Goal: Information Seeking & Learning: Learn about a topic

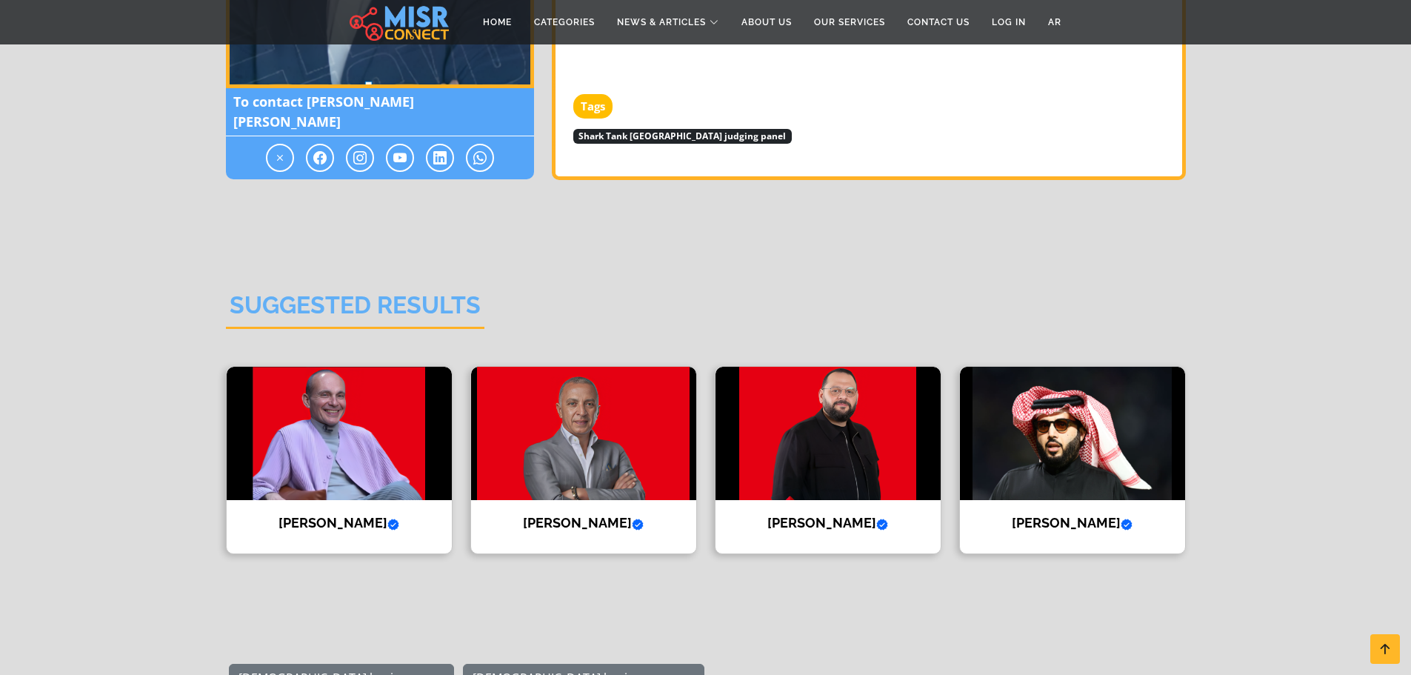
scroll to position [2320, 0]
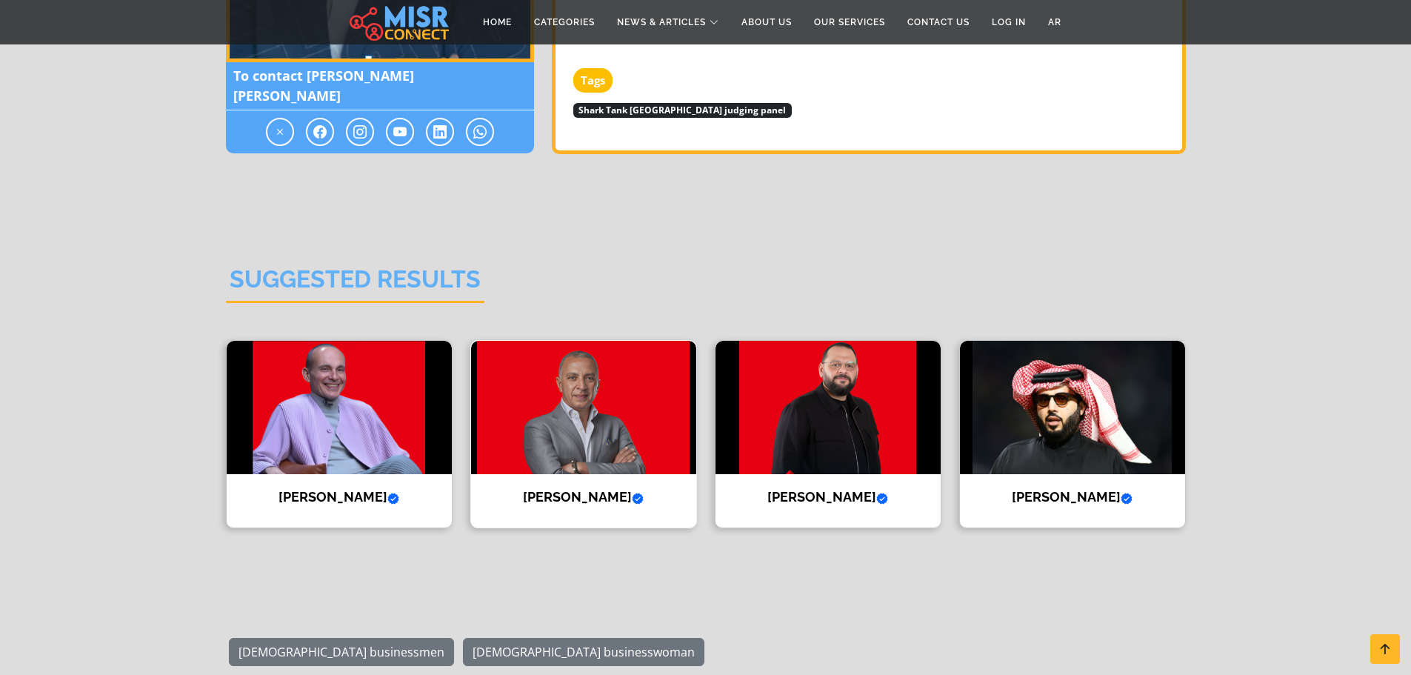
click at [555, 390] on img at bounding box center [583, 407] width 225 height 133
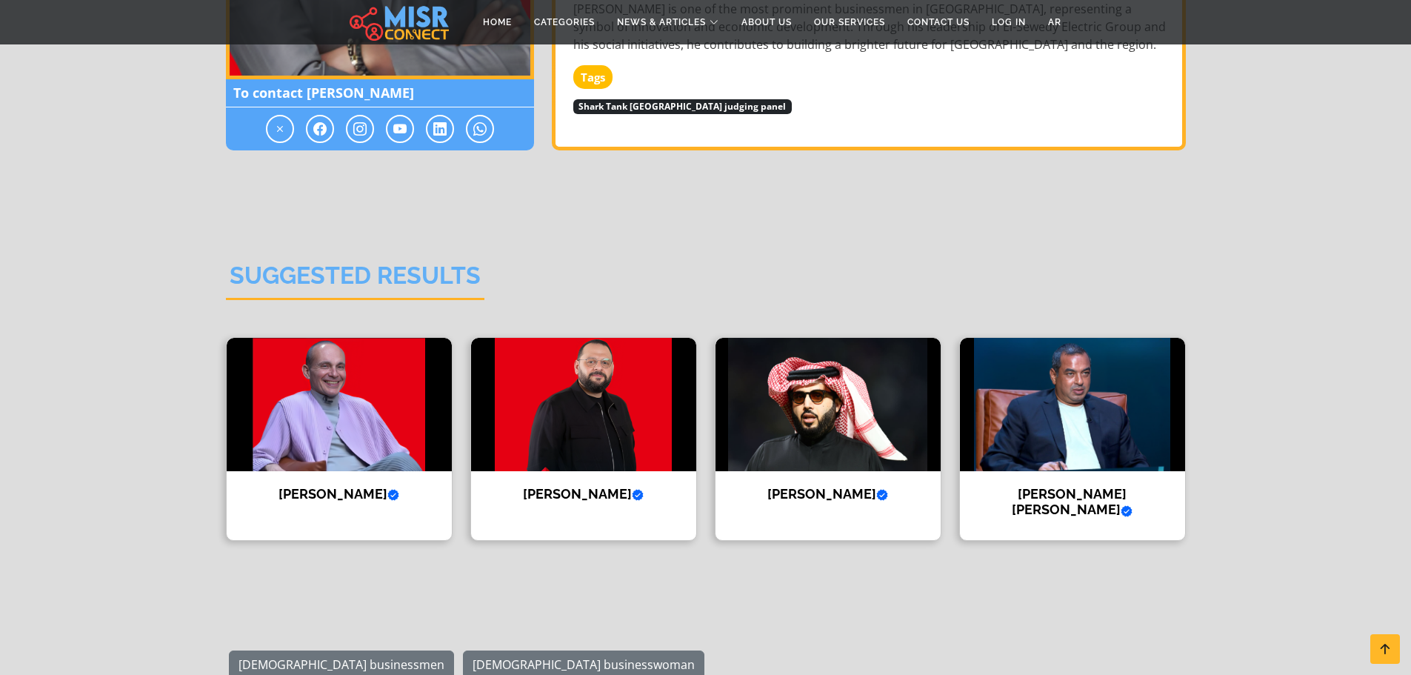
scroll to position [1333, 0]
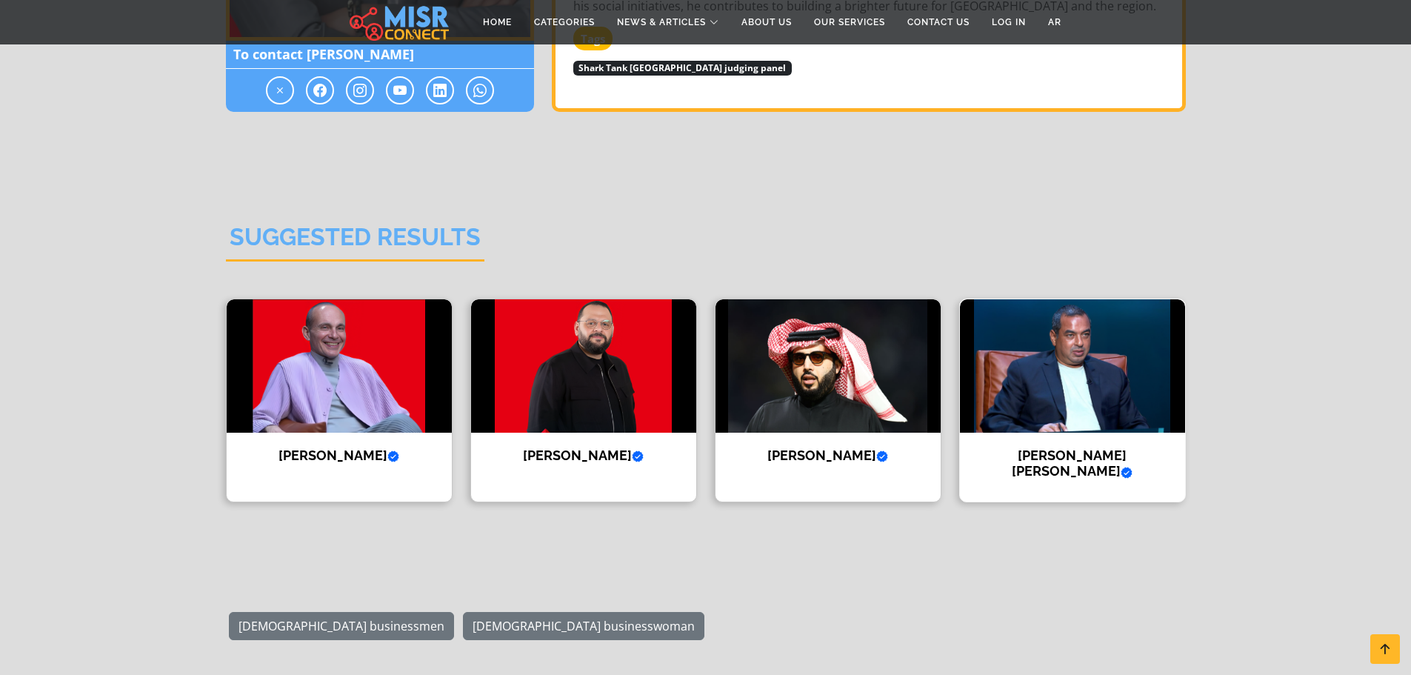
click at [1080, 312] on img at bounding box center [1072, 365] width 225 height 133
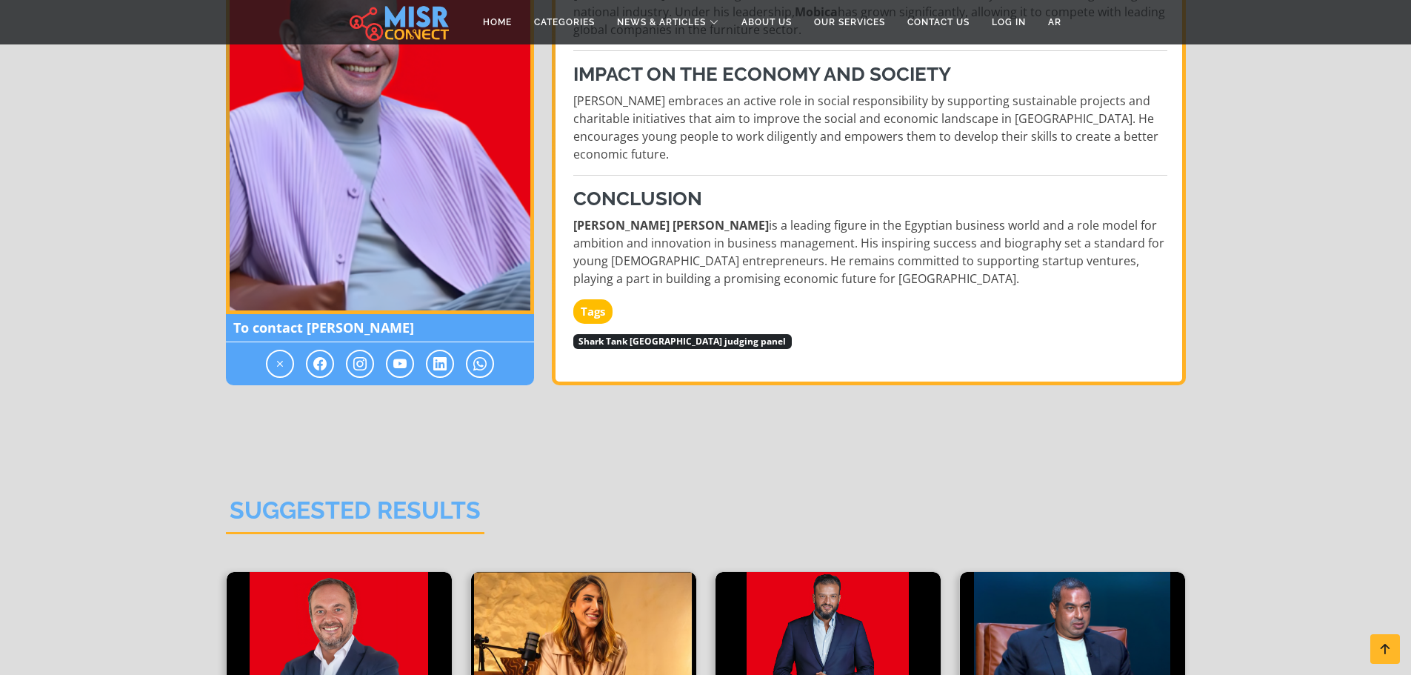
scroll to position [1333, 0]
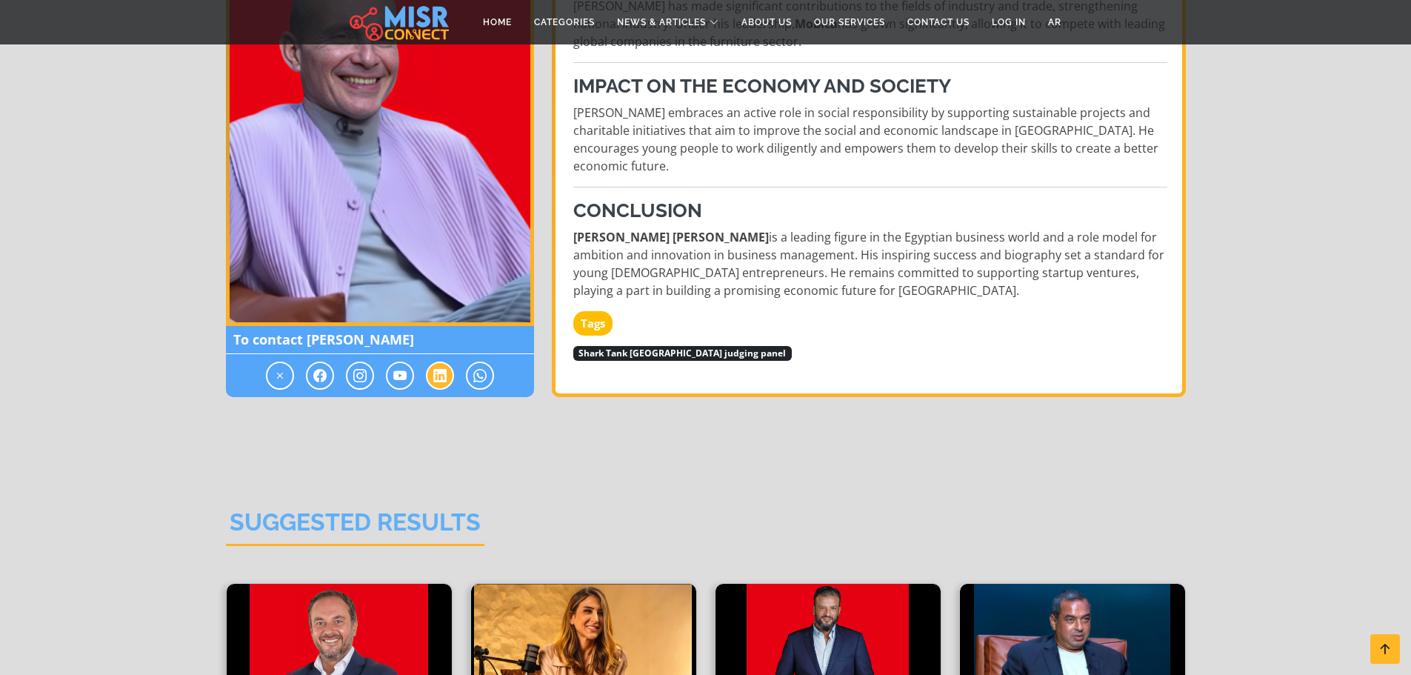
click at [442, 390] on span at bounding box center [440, 375] width 28 height 28
click at [284, 383] on icon at bounding box center [279, 376] width 13 height 18
click at [313, 383] on icon at bounding box center [319, 376] width 13 height 18
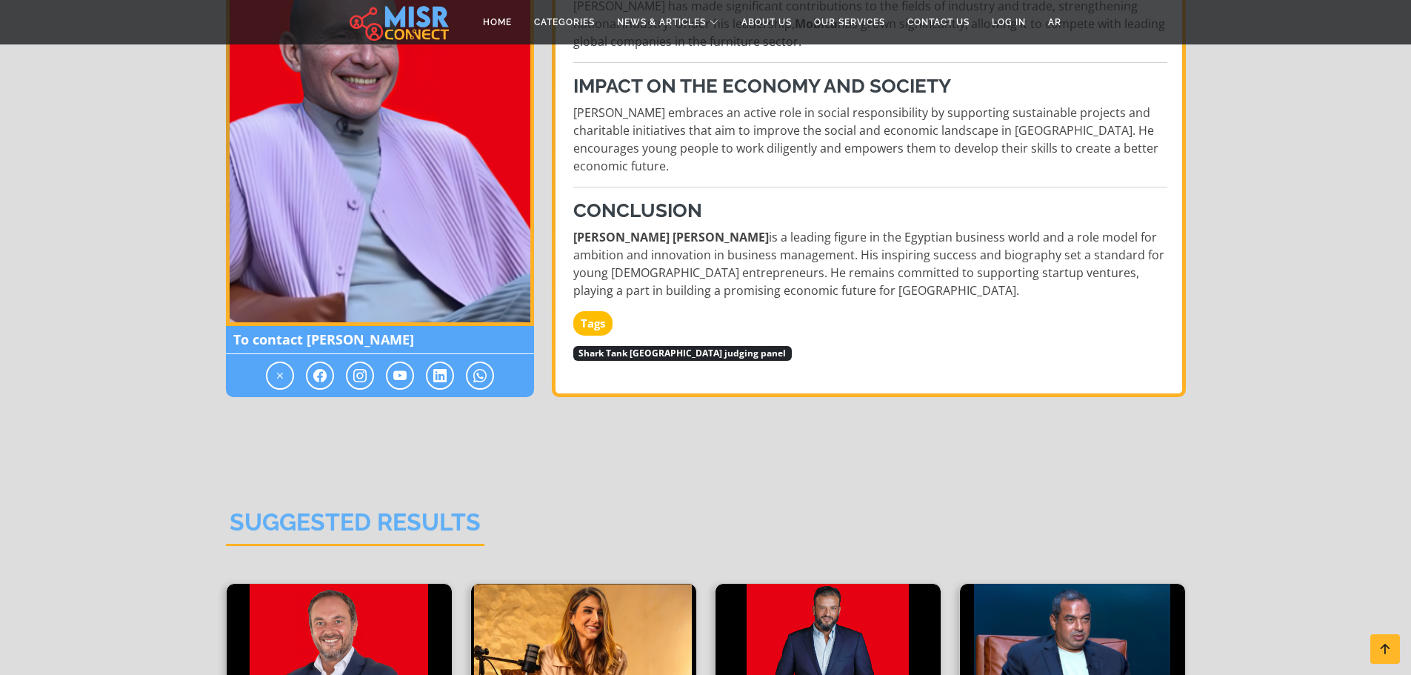
click at [383, 264] on img at bounding box center [380, 141] width 308 height 370
drag, startPoint x: 308, startPoint y: 347, endPoint x: 428, endPoint y: 349, distance: 120.0
click at [428, 349] on span "To contact Mohamed Farouk" at bounding box center [380, 340] width 308 height 28
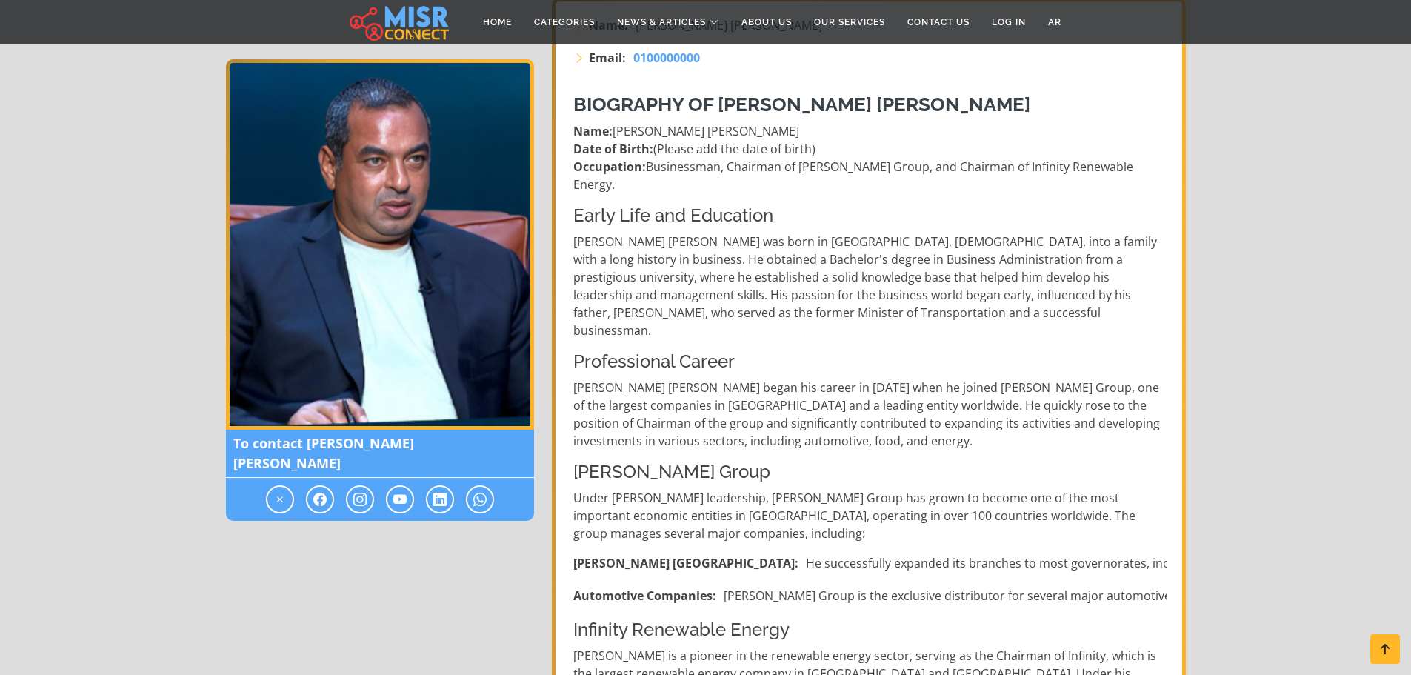
scroll to position [296, 0]
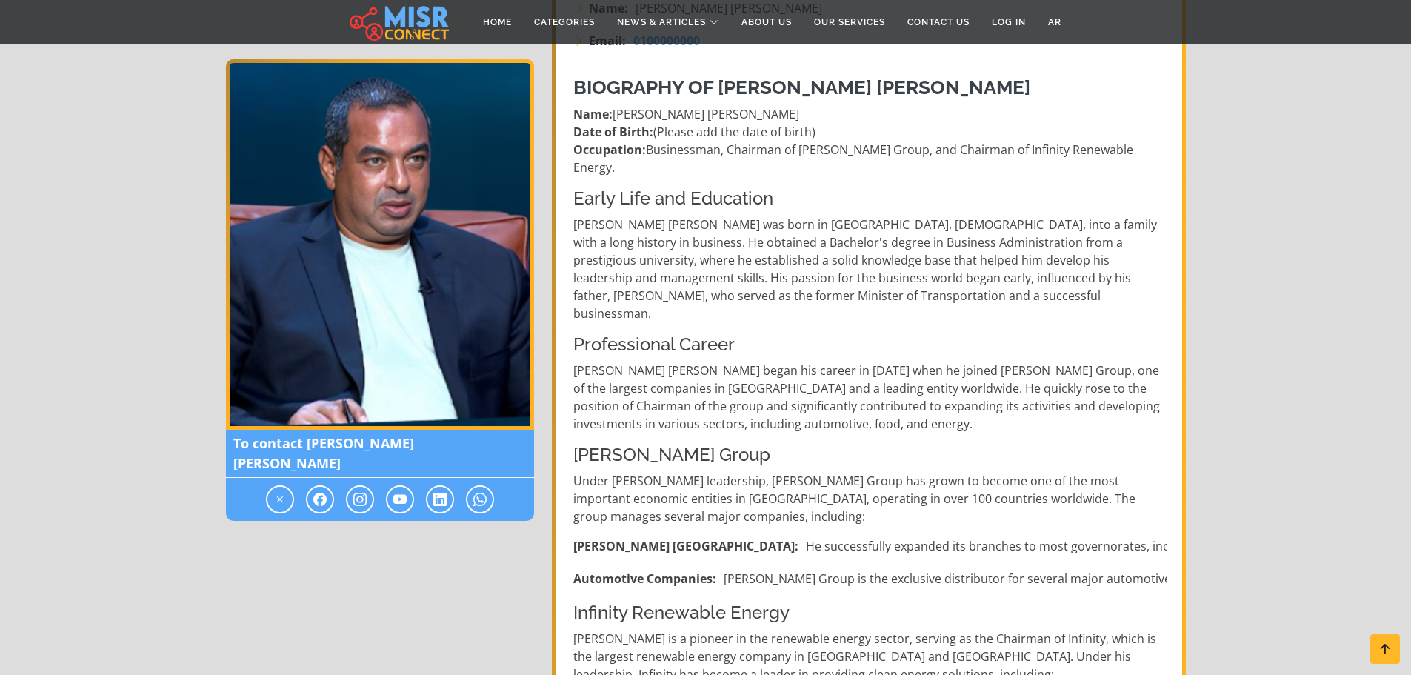
click at [1159, 537] on li "[PERSON_NAME] Egypt: He successfully expanded its branches to most governorates…" at bounding box center [870, 546] width 594 height 18
drag, startPoint x: 1160, startPoint y: 512, endPoint x: 1195, endPoint y: 510, distance: 35.6
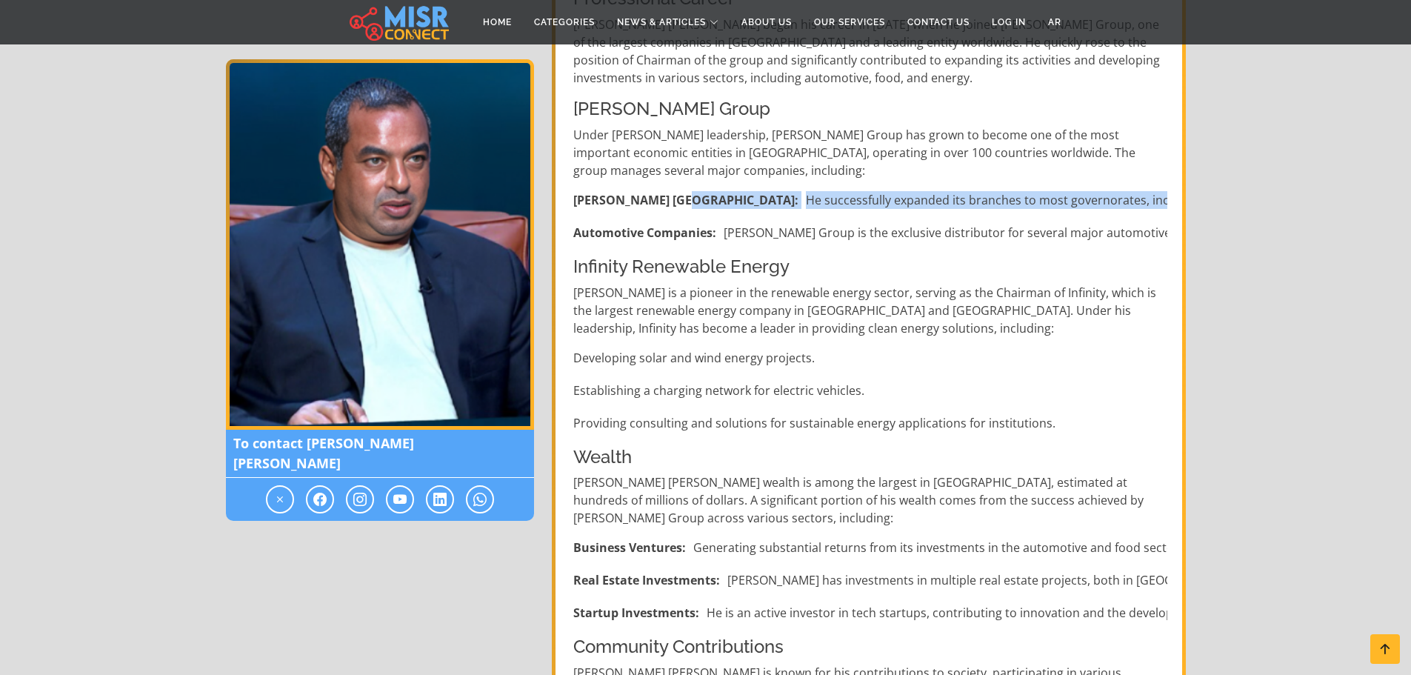
scroll to position [667, 0]
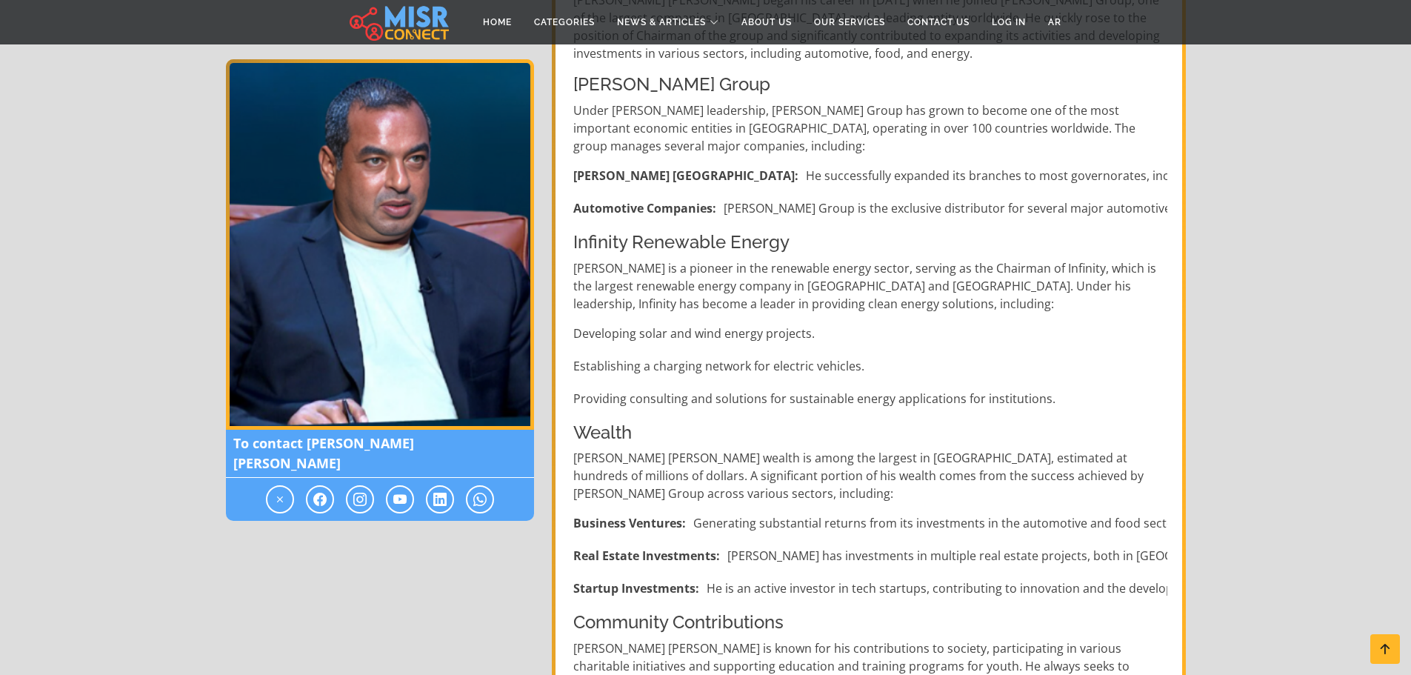
click at [1013, 377] on div "Biography of [PERSON_NAME] [PERSON_NAME] Name: [PERSON_NAME] [PERSON_NAME] Date…" at bounding box center [870, 394] width 612 height 1400
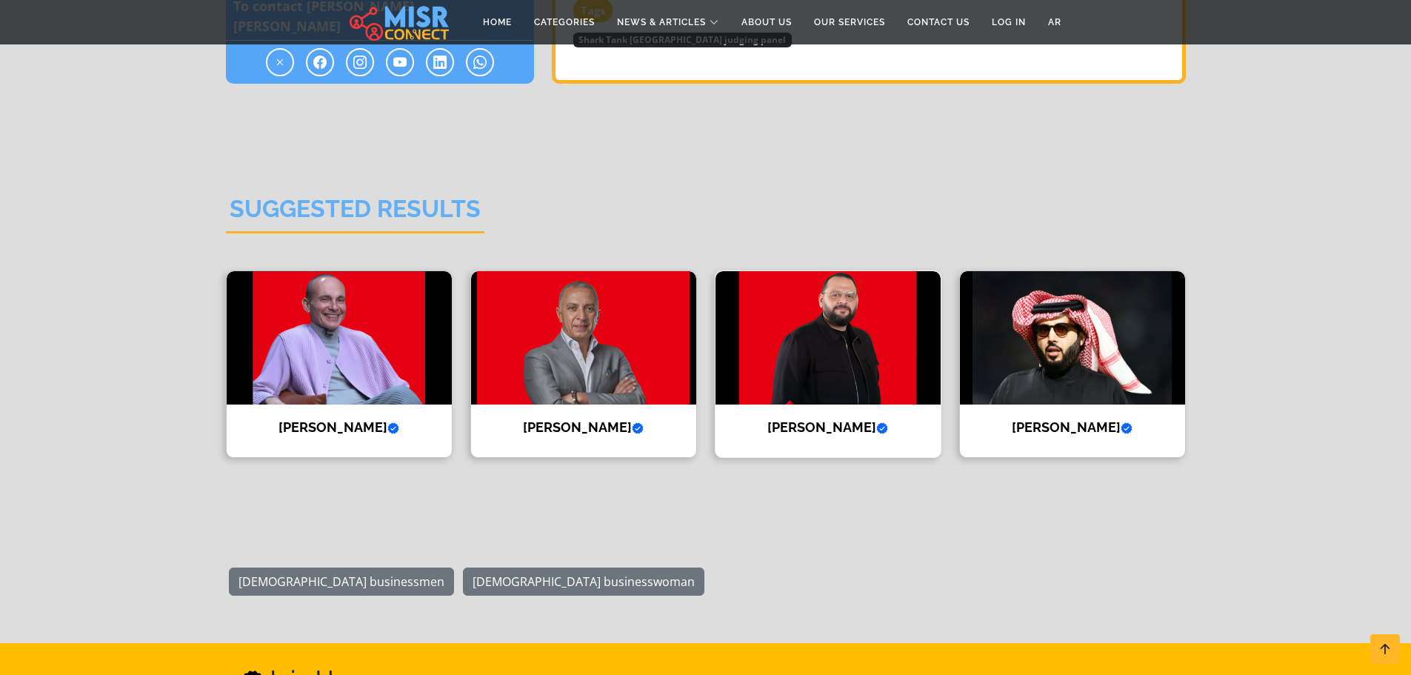
scroll to position [1777, 0]
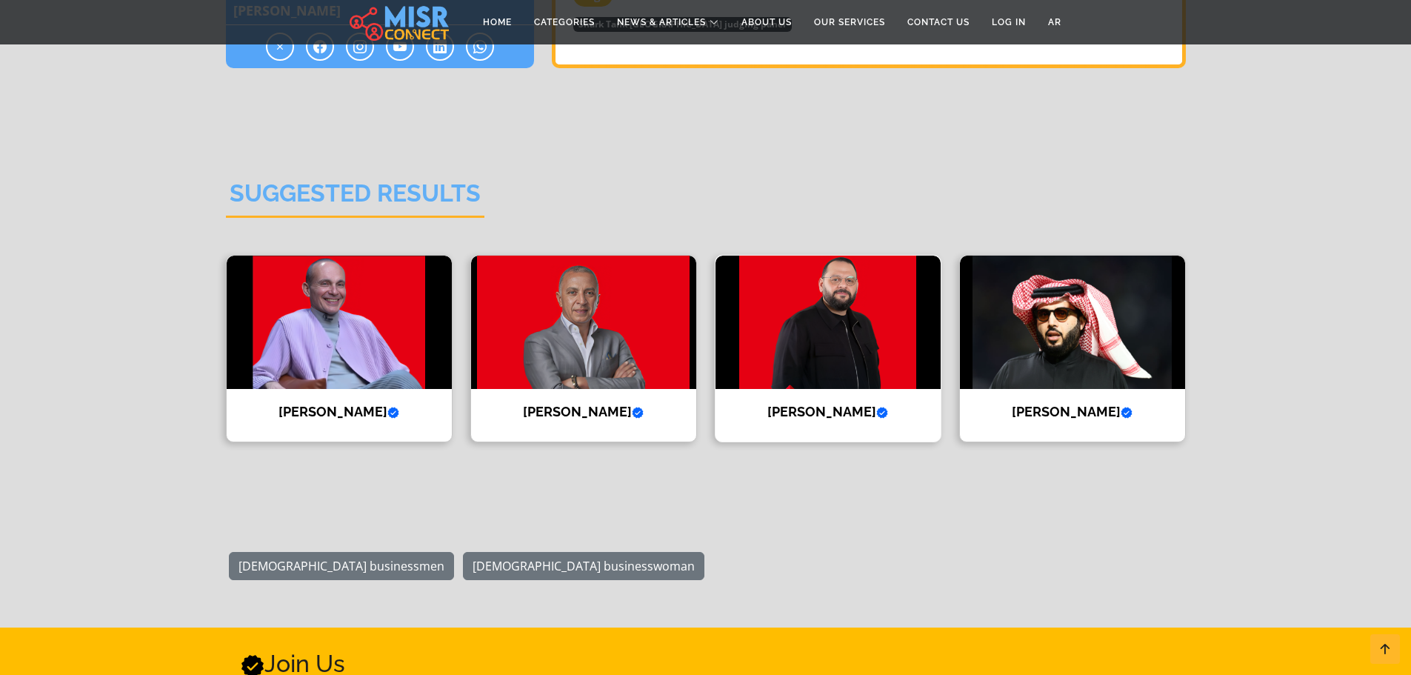
click at [775, 273] on img at bounding box center [827, 322] width 225 height 133
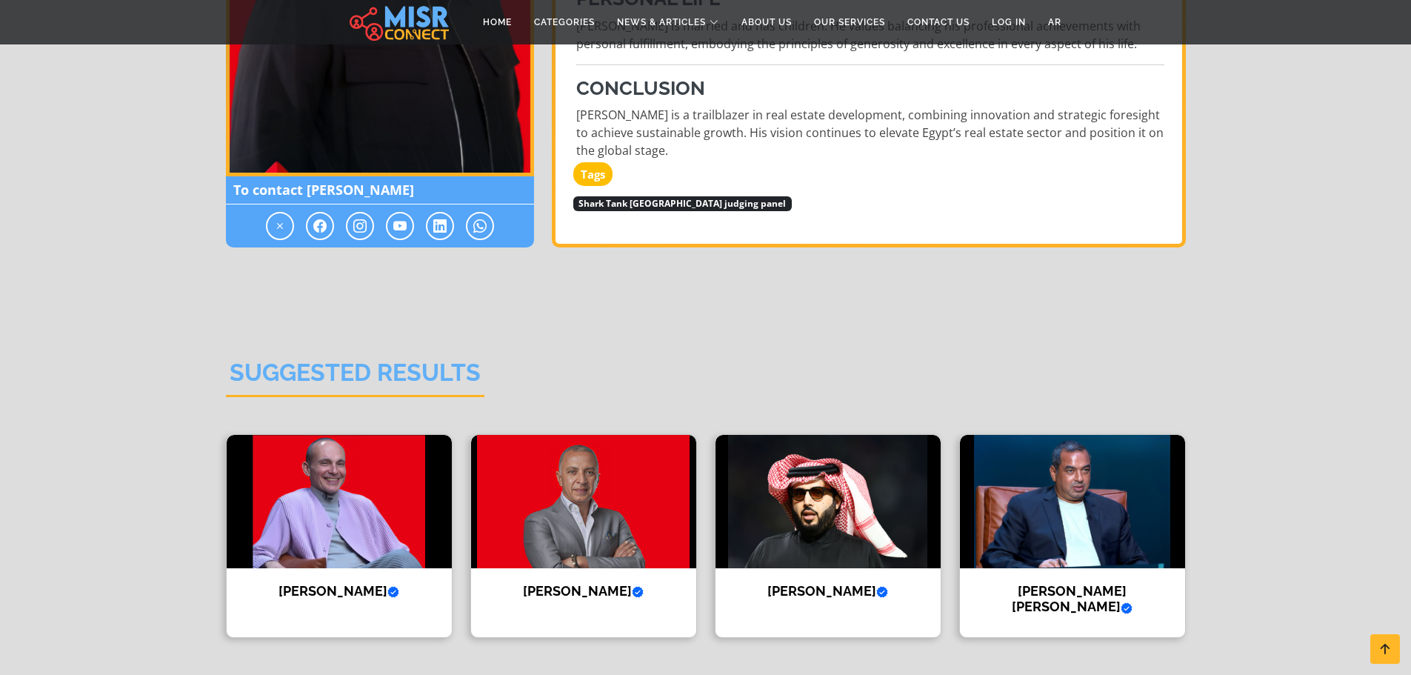
scroll to position [1481, 0]
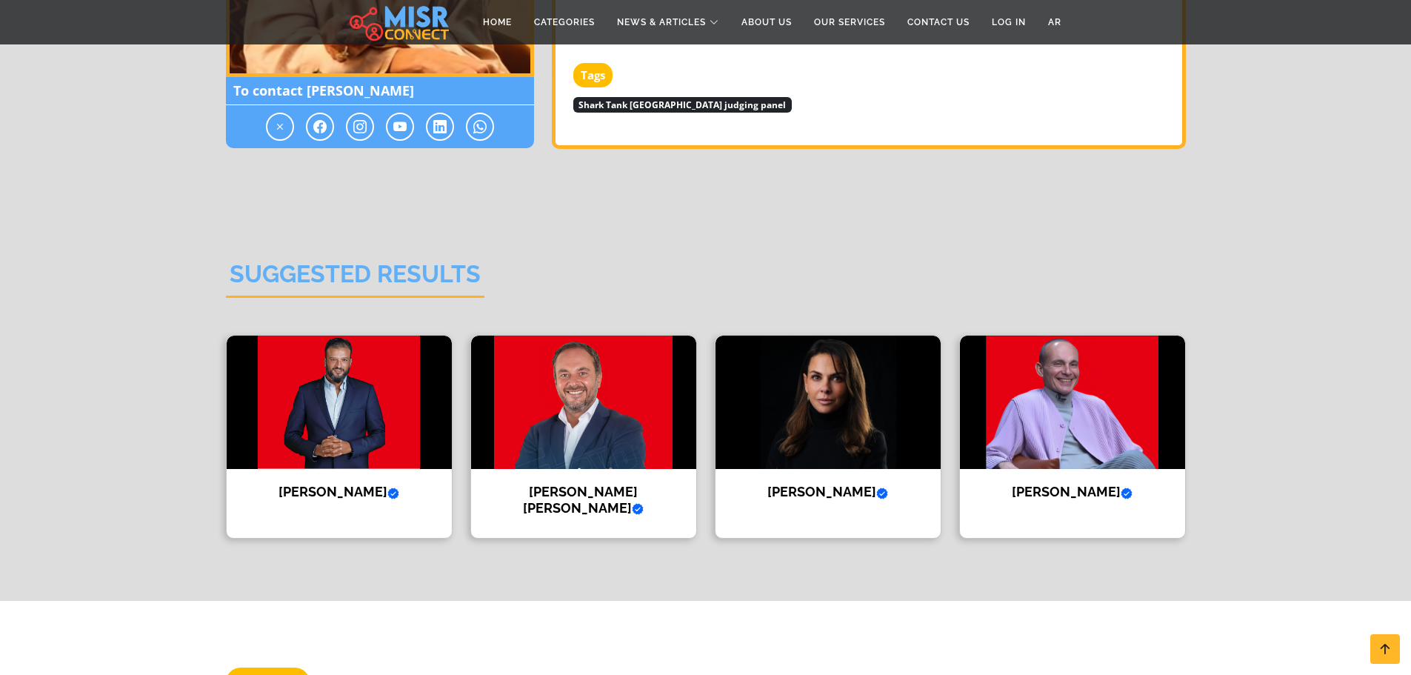
scroll to position [1777, 0]
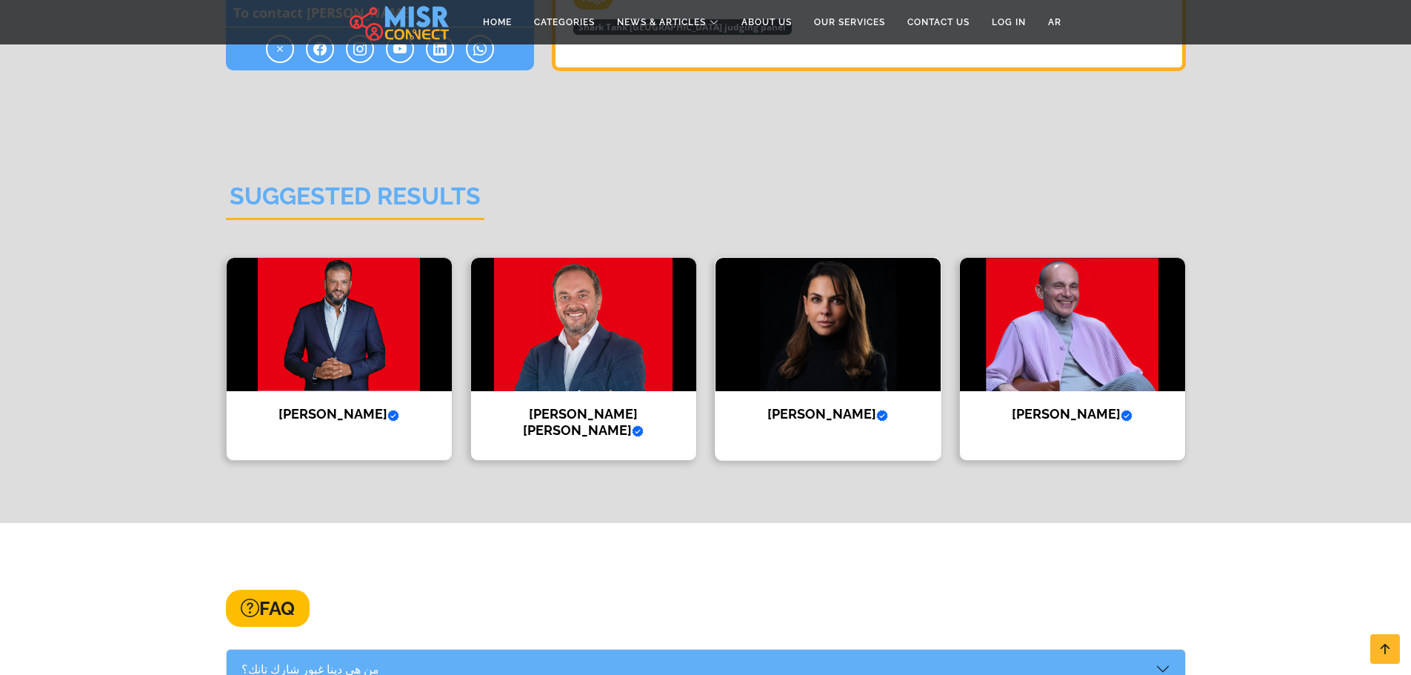
click at [821, 406] on h4 "Hilda Louca Verified account" at bounding box center [828, 414] width 203 height 16
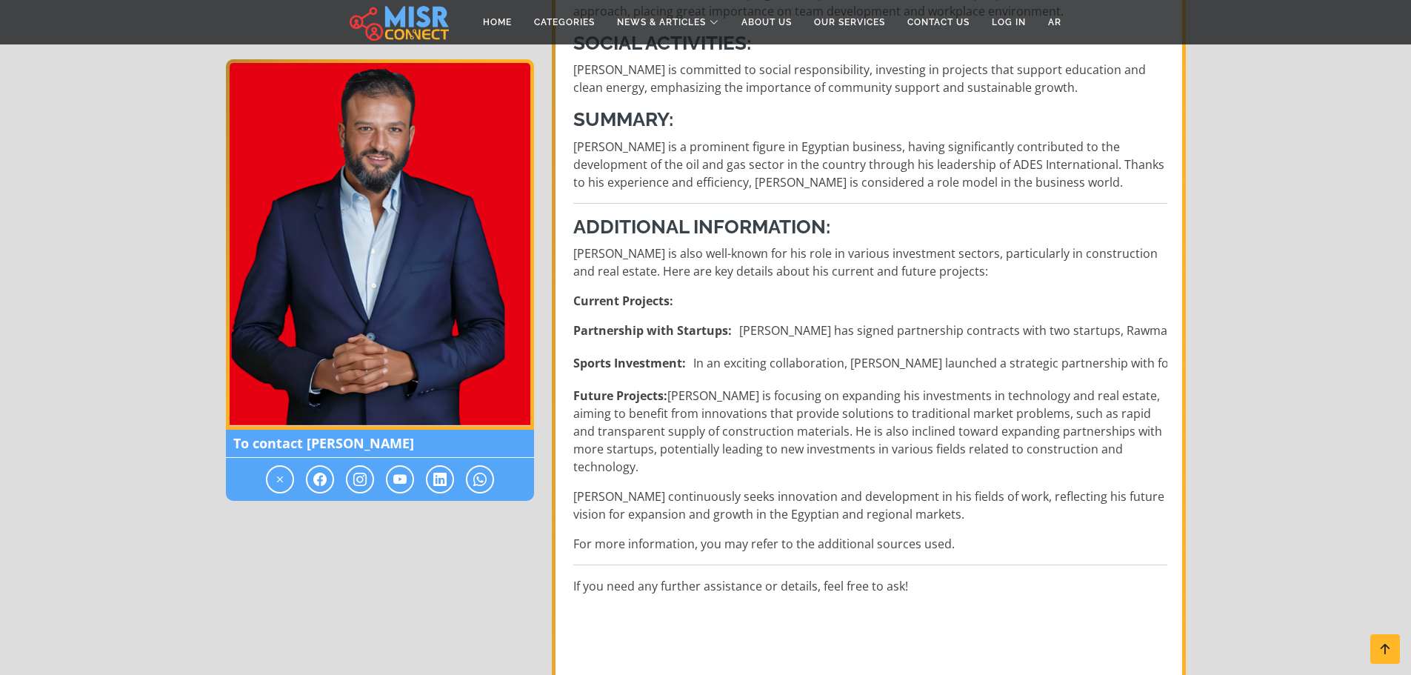
scroll to position [592, 0]
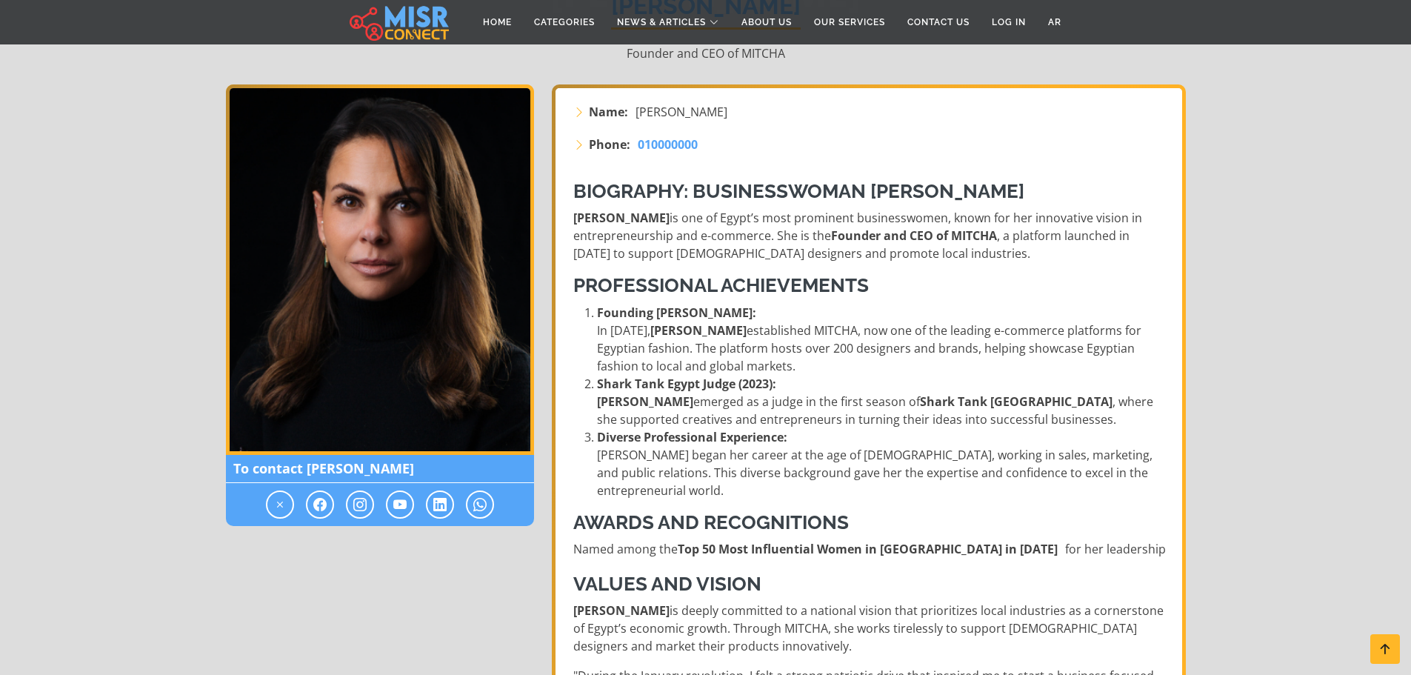
scroll to position [296, 0]
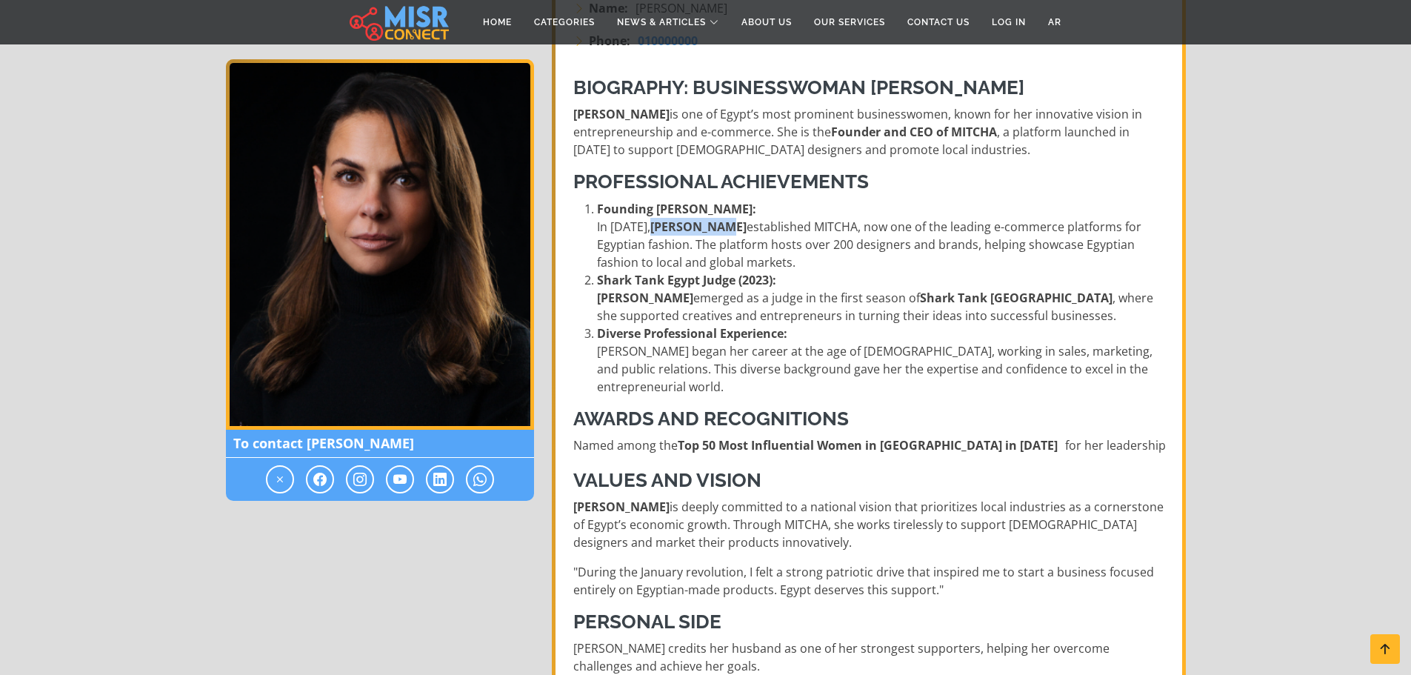
drag, startPoint x: 644, startPoint y: 227, endPoint x: 710, endPoint y: 227, distance: 65.2
click at [710, 227] on strong "Hilda Louca" at bounding box center [698, 226] width 96 height 16
